Goal: Navigation & Orientation: Find specific page/section

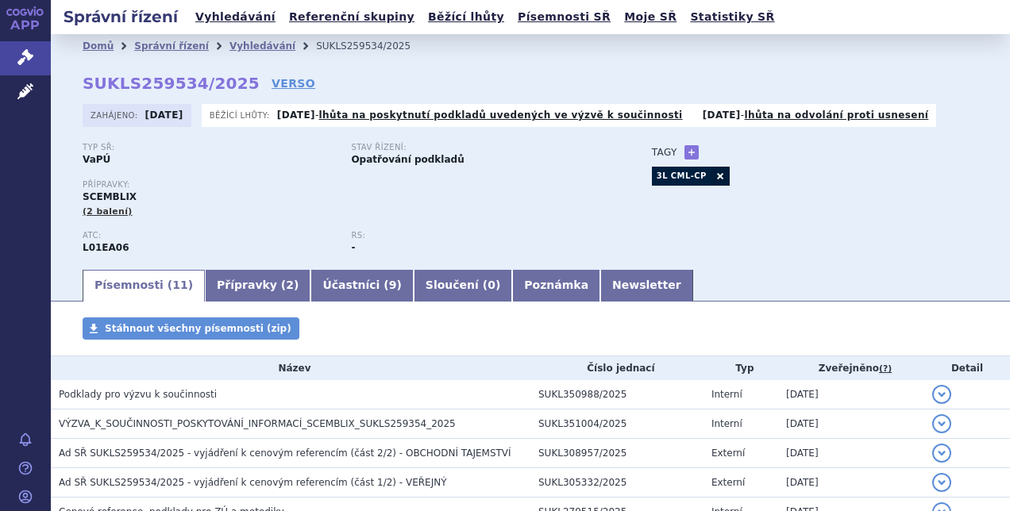
drag, startPoint x: 65, startPoint y: 43, endPoint x: 734, endPoint y: 279, distance: 709.4
click at [734, 279] on section "Domů Správní řízení Vyhledávání SUKLS259534/2025 SUKLS259534/2025 VERSO [GEOGRA…" at bounding box center [530, 416] width 959 height 764
click at [734, 279] on ul "Písemnosti ( 11 ) Přípravky ( 2 ) Účastníci ( 9 ) Sloučení ( 0 ) Poznámka Newsl…" at bounding box center [530, 284] width 895 height 33
drag, startPoint x: 725, startPoint y: 284, endPoint x: 65, endPoint y: 48, distance: 701.4
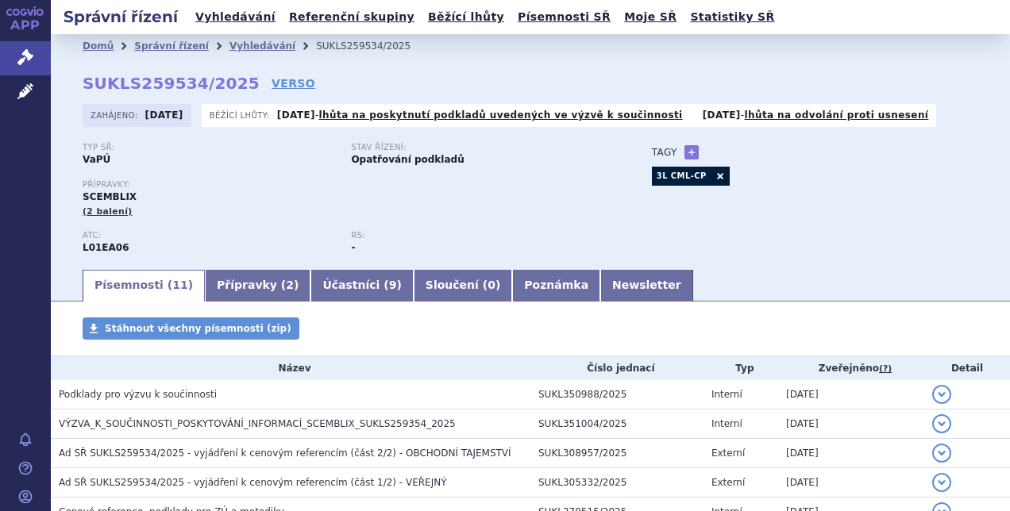
click at [65, 48] on section "Domů Správní řízení Vyhledávání SUKLS259534/2025 SUKLS259534/2025 VERSO [GEOGRA…" at bounding box center [530, 416] width 959 height 764
click at [65, 48] on div "Domů Správní řízení Vyhledávání SUKLS259534/2025" at bounding box center [530, 46] width 959 height 24
click at [65, 45] on div "Domů Správní řízení Vyhledávání SUKLS259534/2025" at bounding box center [530, 46] width 959 height 24
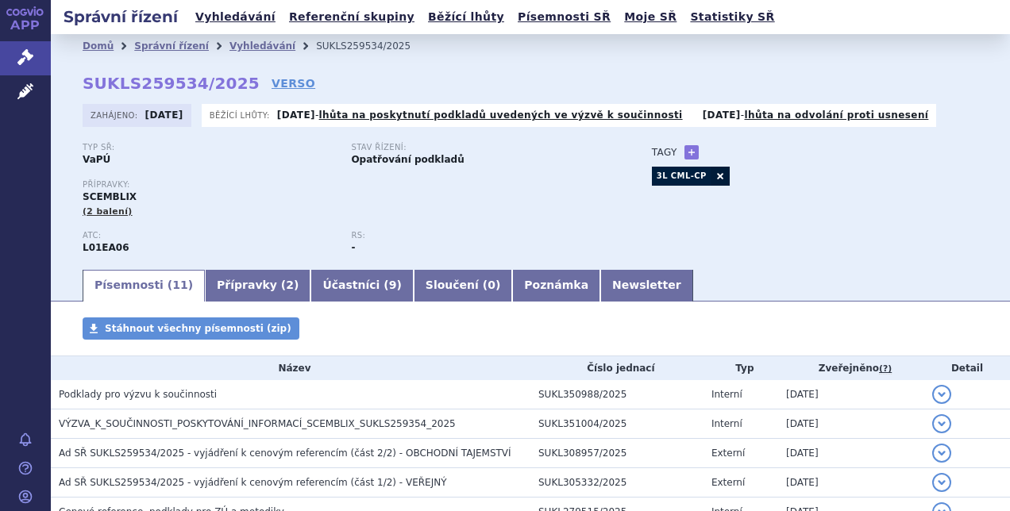
click at [65, 45] on div "Domů Správní řízení Vyhledávání SUKLS259534/2025" at bounding box center [530, 46] width 959 height 24
drag, startPoint x: 65, startPoint y: 45, endPoint x: 825, endPoint y: 289, distance: 798.4
click at [825, 289] on section "Domů Správní řízení Vyhledávání SUKLS259534/2025 SUKLS259534/2025 VERSO [GEOGRA…" at bounding box center [530, 416] width 959 height 764
click at [825, 289] on ul "Písemnosti ( 11 ) Přípravky ( 2 ) Účastníci ( 9 ) Sloučení ( 0 ) Poznámka Newsl…" at bounding box center [530, 284] width 895 height 33
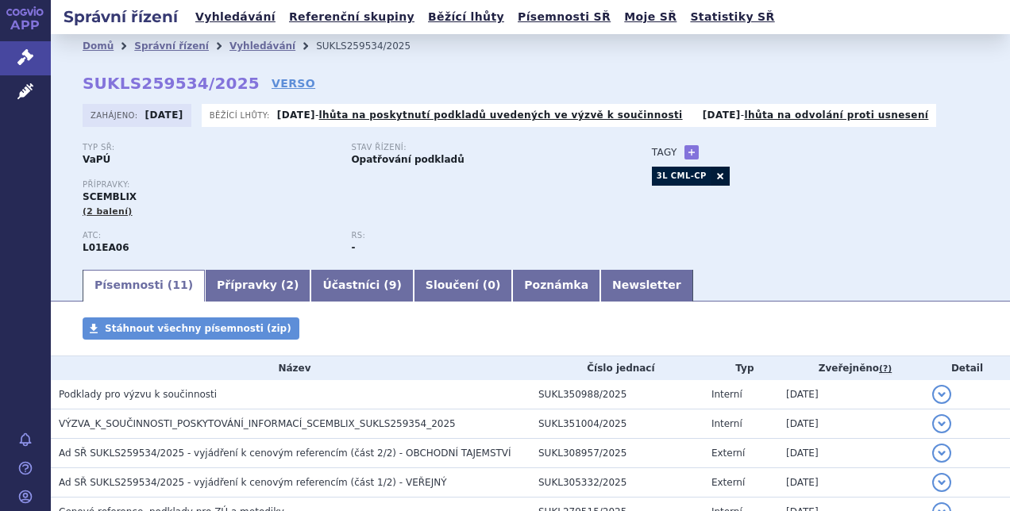
click at [825, 289] on ul "Písemnosti ( 11 ) Přípravky ( 2 ) Účastníci ( 9 ) Sloučení ( 0 ) Poznámka Newsl…" at bounding box center [530, 284] width 895 height 33
